Goal: Check status: Check status

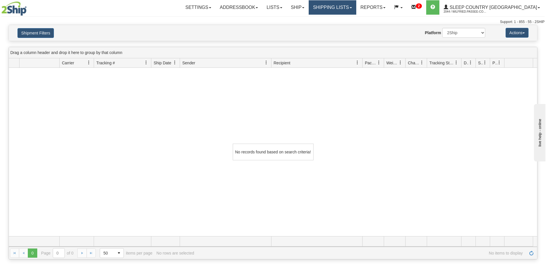
click at [348, 5] on link "Shipping lists" at bounding box center [332, 7] width 47 height 14
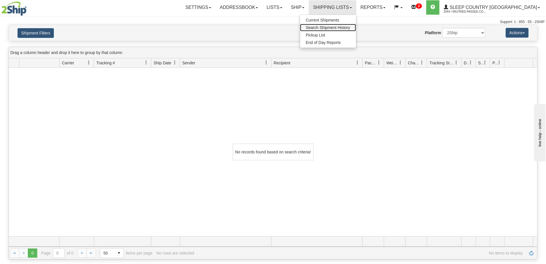
click at [349, 27] on span "Search Shipment History" at bounding box center [328, 27] width 44 height 5
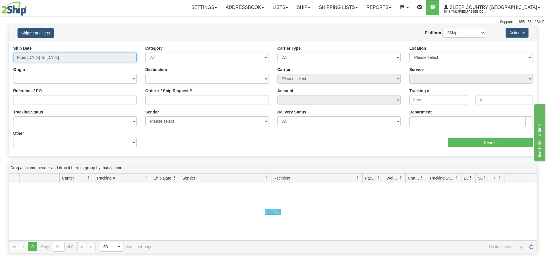
click at [40, 56] on input "From [DATE] To [DATE]" at bounding box center [75, 57] width 124 height 10
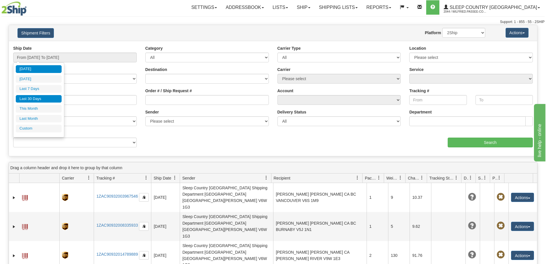
drag, startPoint x: 40, startPoint y: 99, endPoint x: 112, endPoint y: 99, distance: 71.1
click at [41, 99] on li "Last 30 Days" at bounding box center [39, 99] width 46 height 8
type input "From [DATE] To [DATE]"
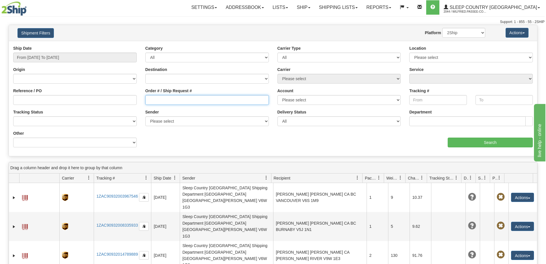
click at [159, 102] on input "Order # / Ship Request #" at bounding box center [207, 100] width 124 height 10
paste input "9000H976139"
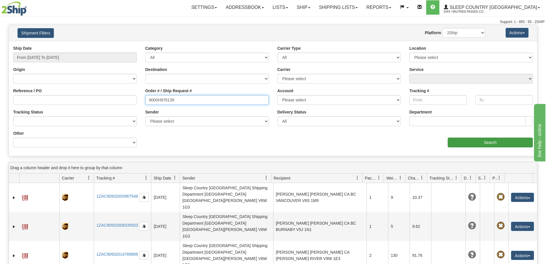
type input "9000H976139"
click at [484, 143] on input "Search" at bounding box center [490, 142] width 85 height 10
